Goal: Information Seeking & Learning: Find specific fact

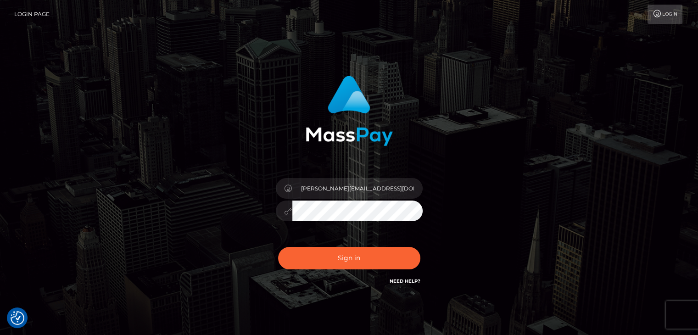
type input "[PERSON_NAME]"
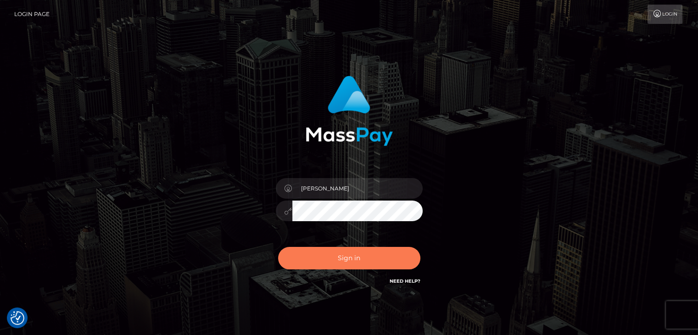
click at [343, 262] on button "Sign in" at bounding box center [349, 258] width 142 height 22
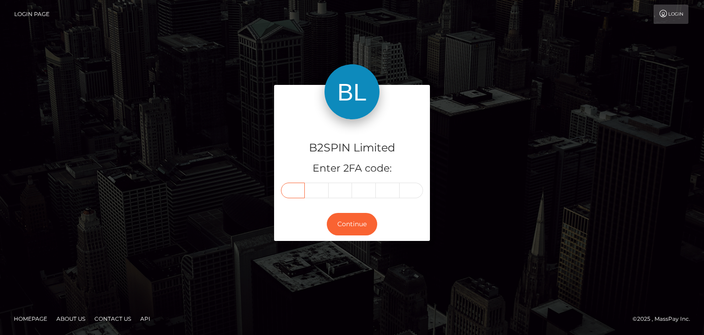
click at [292, 189] on input "text" at bounding box center [293, 191] width 24 height 16
paste input "6"
type input "6"
type input "8"
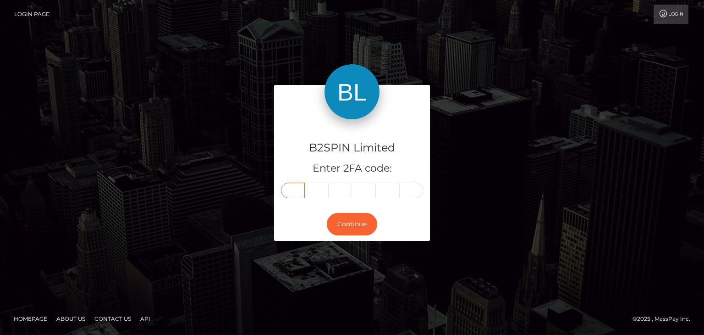
type input "8"
type input "9"
type input "7"
click at [347, 228] on button "Continue" at bounding box center [352, 224] width 50 height 22
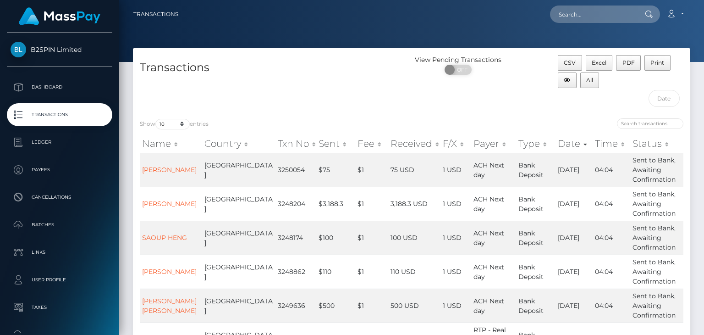
click at [591, 24] on nav "Transactions Loading... Loading... Account Logout" at bounding box center [411, 14] width 585 height 28
click at [598, 15] on input "text" at bounding box center [593, 14] width 86 height 17
paste input "3248254"
click at [584, 38] on div at bounding box center [411, 31] width 585 height 62
click at [595, 19] on input "3248254" at bounding box center [593, 14] width 86 height 17
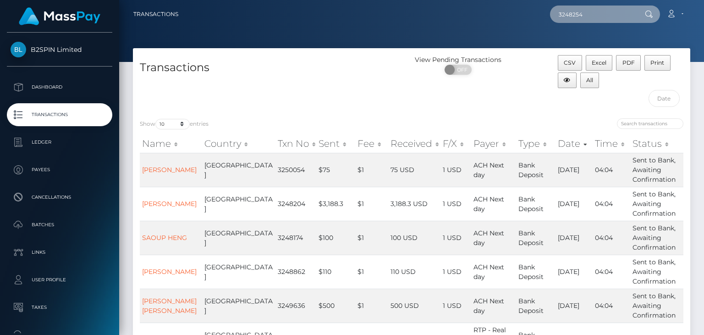
click at [595, 19] on input "3248254" at bounding box center [593, 14] width 86 height 17
paste input "1911275013"
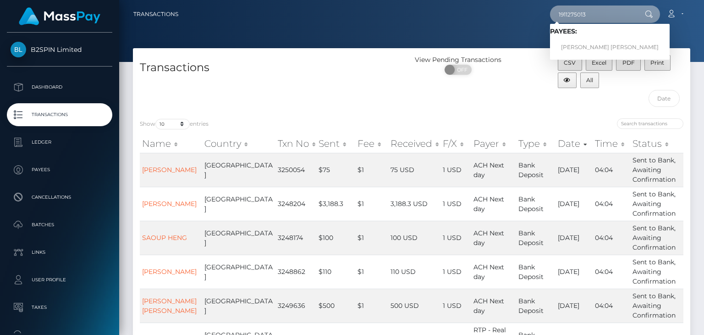
type input "1911275013"
click at [588, 45] on link "JAMES MICHAEL JOHNSON" at bounding box center [610, 47] width 120 height 17
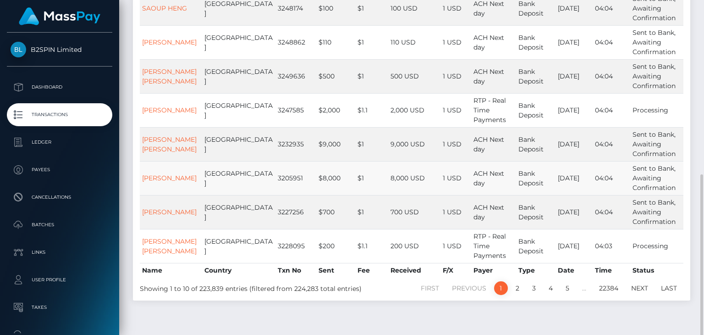
scroll to position [258, 0]
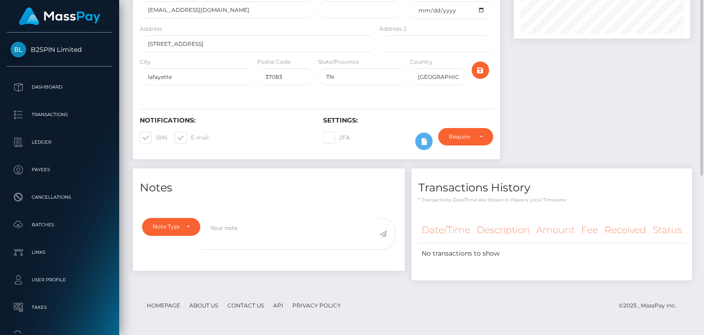
scroll to position [28, 0]
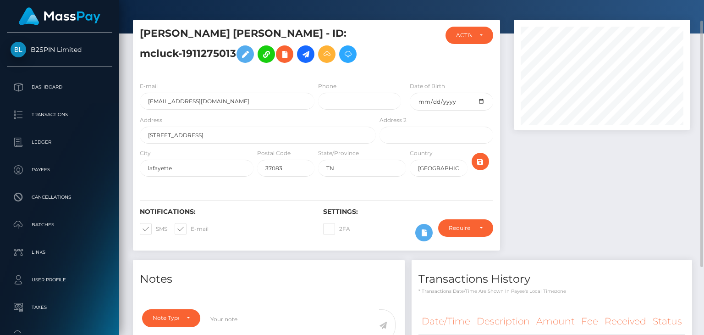
click at [160, 32] on h5 "JAMES MICHAEL JOHNSON - ID: mcluck-1911275013" at bounding box center [255, 47] width 231 height 41
click at [243, 32] on h5 "JAMES MICHAEL JOHNSON - ID: mcluck-1911275013" at bounding box center [255, 47] width 231 height 41
copy h5 "JAMES MICHAEL JOHNSON"
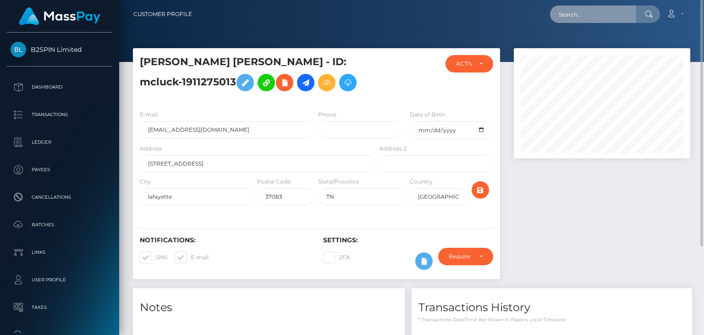
click at [593, 13] on input "text" at bounding box center [593, 14] width 86 height 17
paste input "3248254"
type input "3248254"
click at [161, 61] on h5 "JAMES MICHAEL JOHNSON - ID: mcluck-1911275013" at bounding box center [255, 75] width 231 height 41
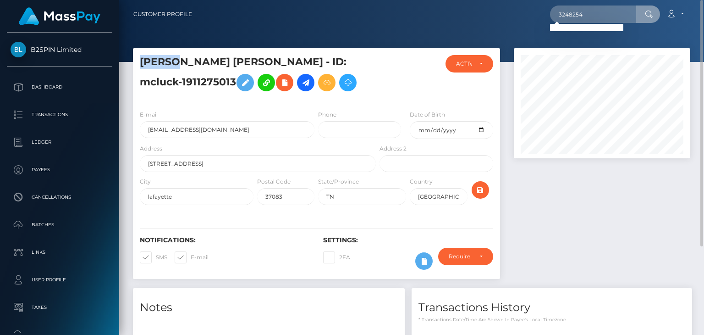
click at [161, 61] on h5 "JAMES MICHAEL JOHNSON - ID: mcluck-1911275013" at bounding box center [255, 75] width 231 height 41
click at [174, 55] on h5 "JAMES MICHAEL JOHNSON - ID: mcluck-1911275013" at bounding box center [255, 75] width 231 height 41
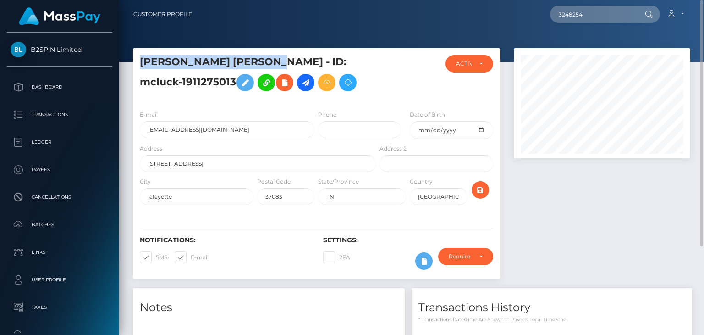
drag, startPoint x: 233, startPoint y: 61, endPoint x: 243, endPoint y: 61, distance: 10.1
click at [237, 61] on h5 "JAMES MICHAEL JOHNSON - ID: mcluck-1911275013" at bounding box center [255, 75] width 231 height 41
copy h5 "JAMES MICHAEL JOHNSON"
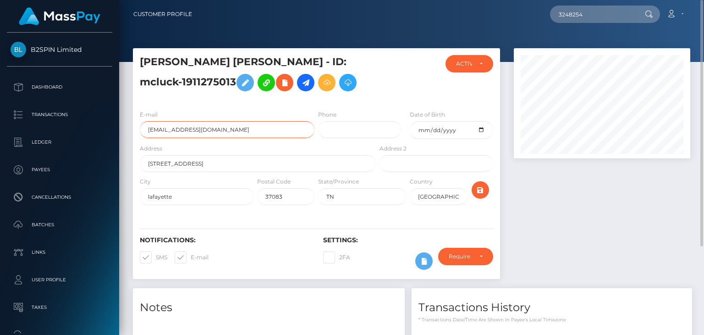
click at [225, 129] on input "jamesmoney12@gmail.com" at bounding box center [227, 129] width 175 height 17
